Goal: Use online tool/utility: Use online tool/utility

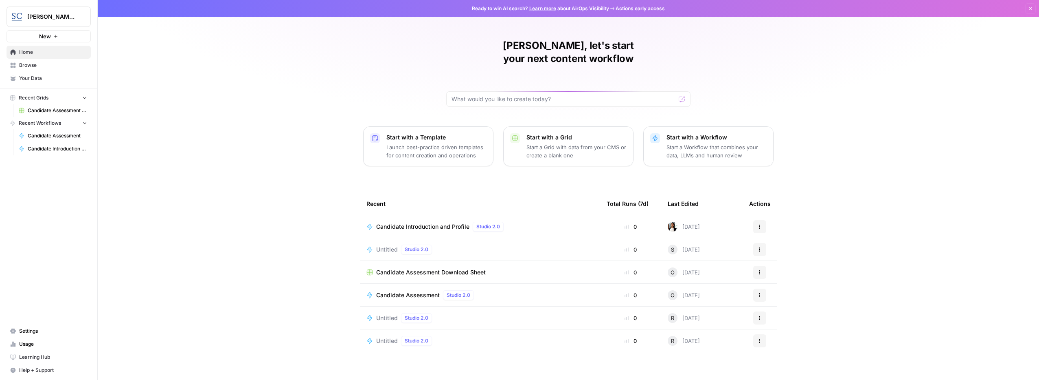
click at [760, 224] on icon "button" at bounding box center [760, 226] width 5 height 5
click at [773, 232] on span "Run" at bounding box center [801, 232] width 65 height 8
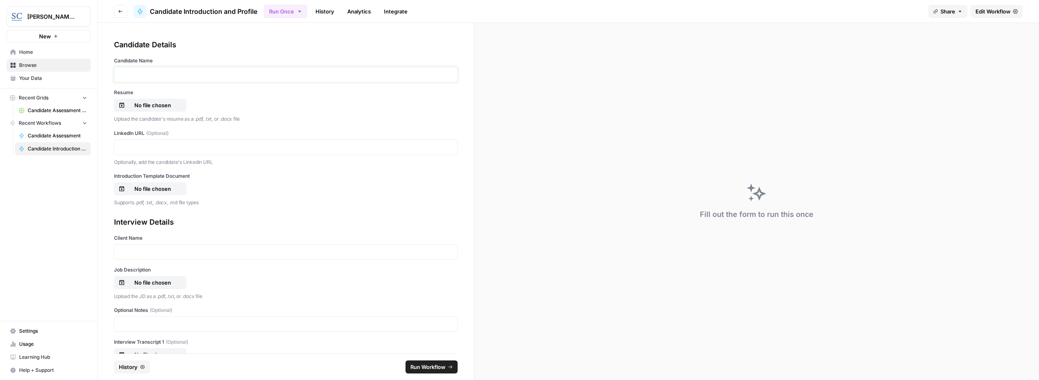
click at [193, 77] on p at bounding box center [285, 74] width 333 height 8
click at [203, 73] on p at bounding box center [285, 74] width 333 height 8
paste div
click at [184, 112] on div "Resume No file chosen Upload the candidate's resume as a .pdf, .txt, or .docx f…" at bounding box center [286, 106] width 344 height 34
click at [164, 100] on button "No file chosen" at bounding box center [150, 105] width 72 height 13
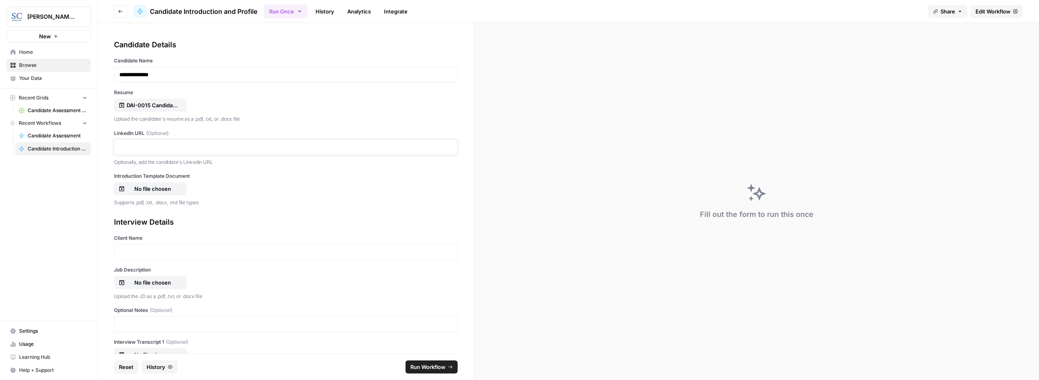
click at [163, 145] on p at bounding box center [285, 147] width 333 height 8
click at [163, 188] on p "No file chosen" at bounding box center [153, 188] width 52 height 8
click at [157, 147] on link "**********" at bounding box center [150, 147] width 62 height 6
drag, startPoint x: 246, startPoint y: 148, endPoint x: -2, endPoint y: 138, distance: 247.4
click at [0, 138] on html "**********" at bounding box center [519, 190] width 1039 height 380
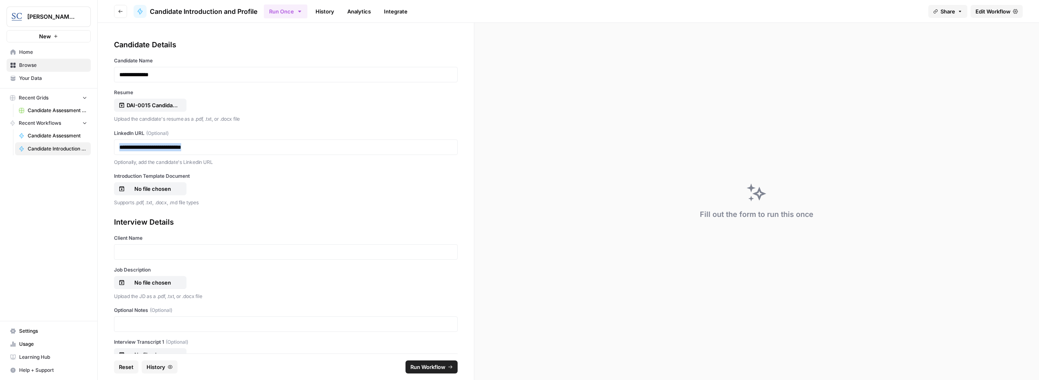
click at [227, 160] on p "Optionally, add the candidate's Linkedin URL" at bounding box center [286, 162] width 344 height 8
drag, startPoint x: 202, startPoint y: 145, endPoint x: 36, endPoint y: 134, distance: 166.1
click at [36, 134] on div "**********" at bounding box center [519, 190] width 1039 height 380
click at [180, 106] on div "DAI-0015 Candidate Introduction AIR OPPS.pdf" at bounding box center [151, 105] width 64 height 8
click at [157, 187] on p "No file chosen" at bounding box center [153, 188] width 52 height 8
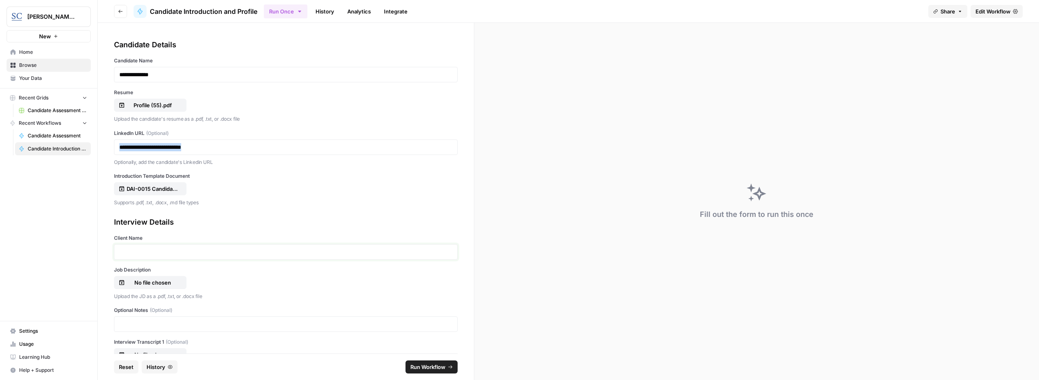
click at [160, 250] on p at bounding box center [285, 252] width 333 height 8
click at [158, 281] on p "No file chosen" at bounding box center [153, 282] width 52 height 8
click at [429, 367] on span "Run Workflow" at bounding box center [428, 366] width 35 height 8
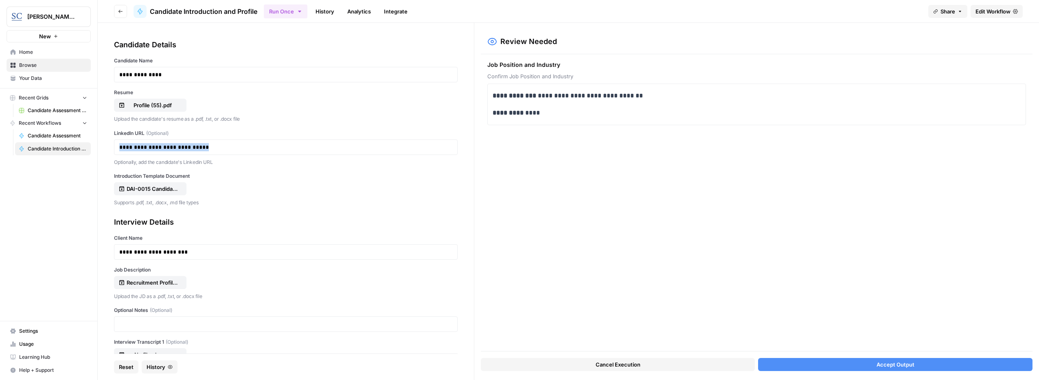
click at [855, 357] on div "Cancel Execution Accept Output" at bounding box center [757, 362] width 552 height 22
click at [858, 363] on button "Accept Output" at bounding box center [895, 364] width 275 height 13
